Goal: Find specific page/section: Find specific page/section

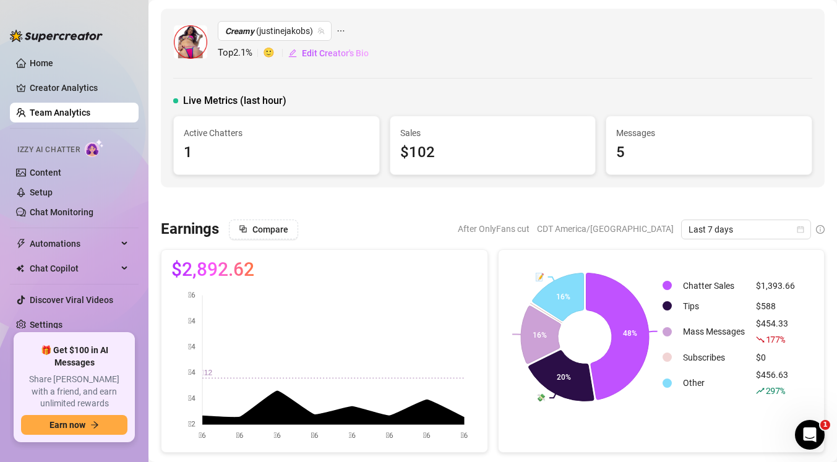
click at [77, 115] on link "Team Analytics" at bounding box center [60, 113] width 61 height 10
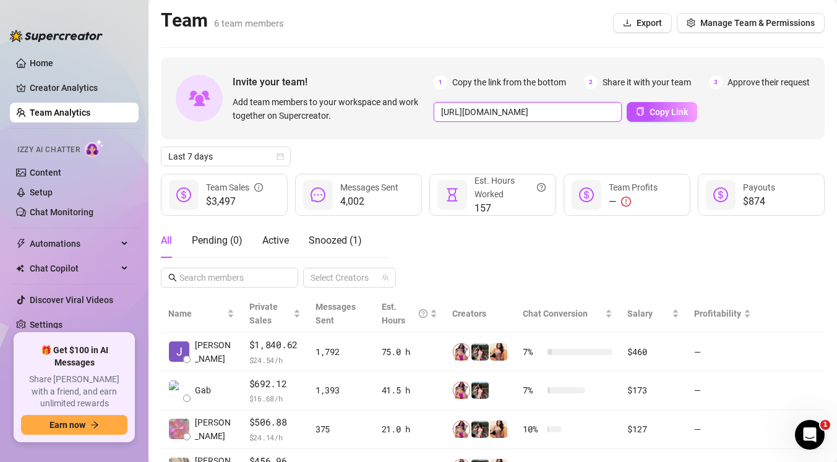
click at [577, 113] on input "[URL][DOMAIN_NAME]" at bounding box center [528, 112] width 188 height 20
